Goal: Information Seeking & Learning: Learn about a topic

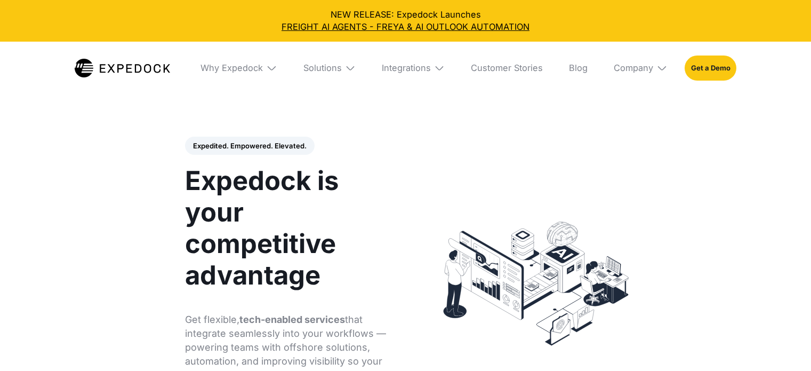
select select
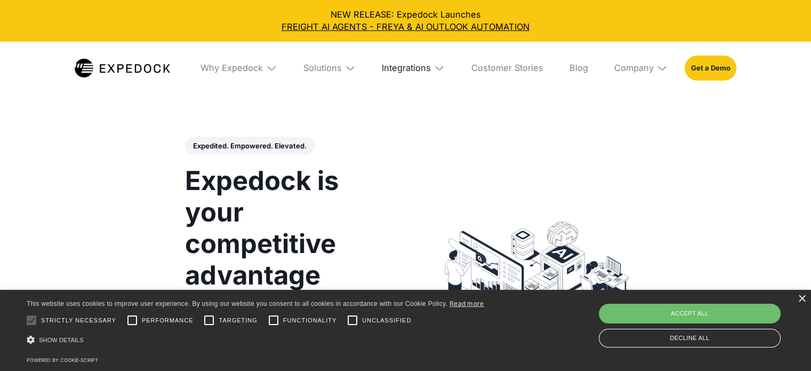
click at [416, 68] on div "Integrations" at bounding box center [406, 67] width 49 height 11
click at [401, 150] on link "Cargowise" at bounding box center [413, 137] width 81 height 28
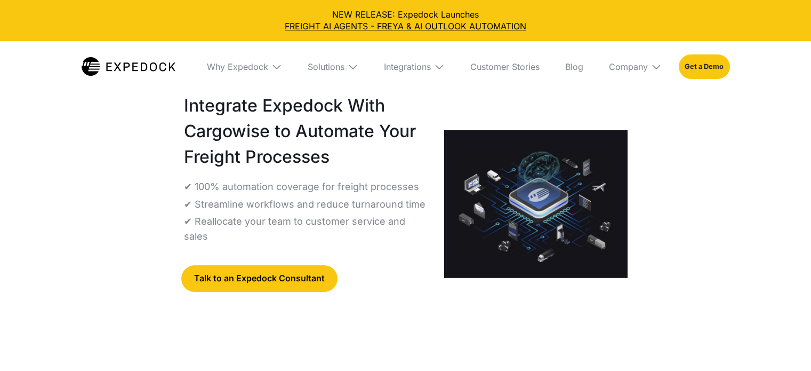
select select
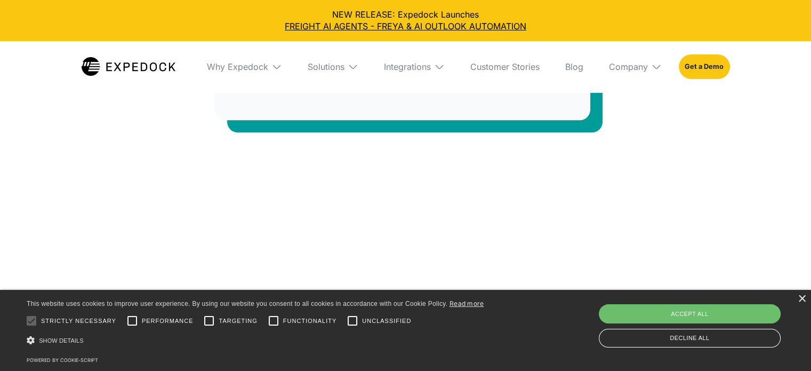
scroll to position [1014, 0]
